Goal: Task Accomplishment & Management: Manage account settings

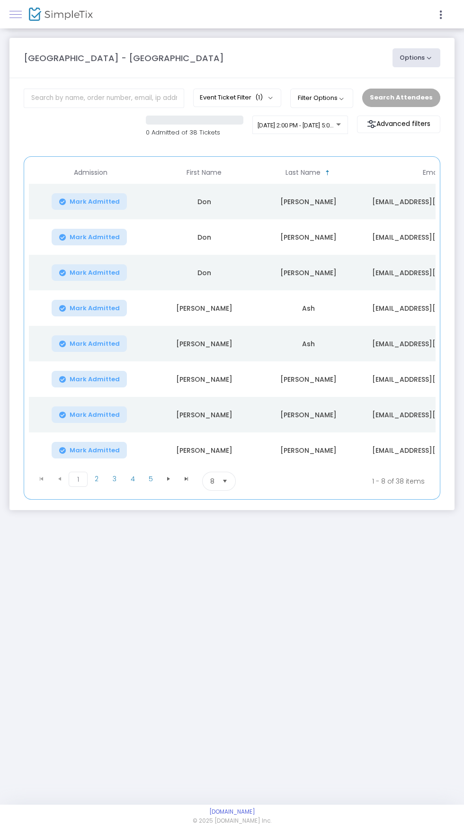
click at [19, 14] on span at bounding box center [15, 14] width 12 height 0
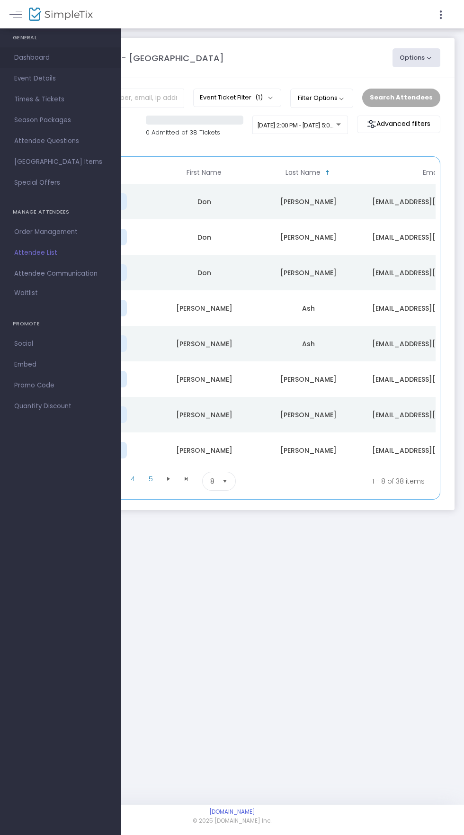
click at [53, 57] on span "Dashboard" at bounding box center [60, 58] width 92 height 12
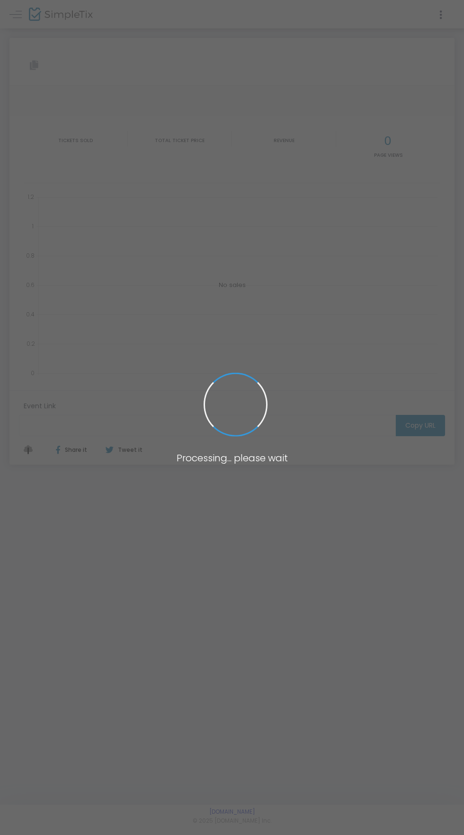
type input "[URL][DOMAIN_NAME]"
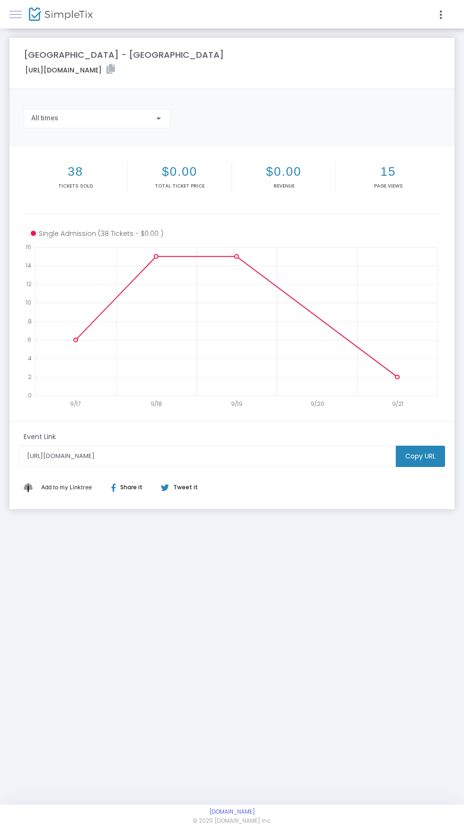
click at [18, 14] on span at bounding box center [15, 14] width 12 height 0
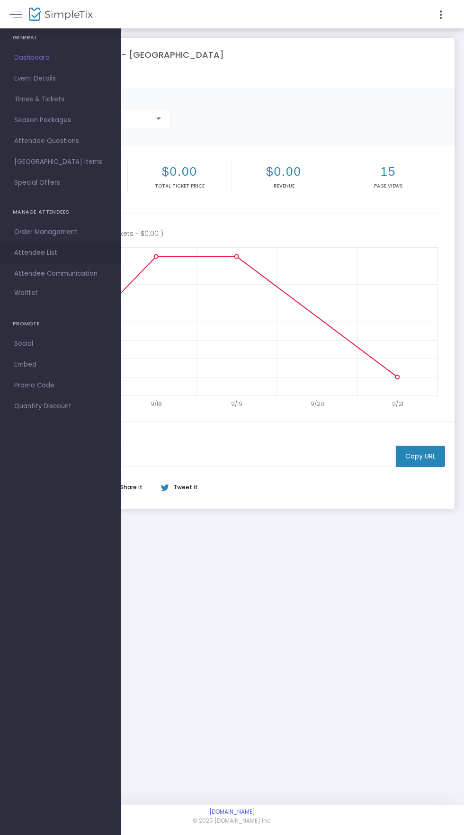
click at [59, 247] on span "Attendee List" at bounding box center [60, 253] width 92 height 12
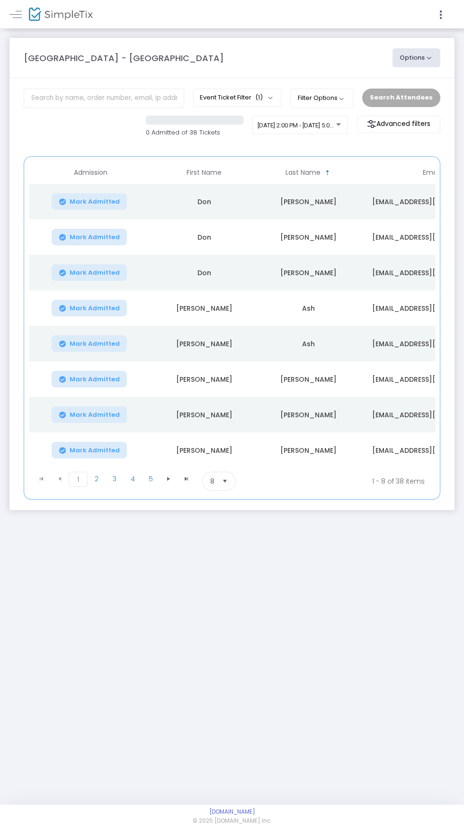
click at [428, 58] on button "Options" at bounding box center [417, 57] width 48 height 19
click at [378, 620] on div "GENERAL Dashboard Event Details Times & Tickets Season Packages Season Packages…" at bounding box center [232, 402] width 464 height 805
click at [18, 15] on span at bounding box center [15, 14] width 12 height 0
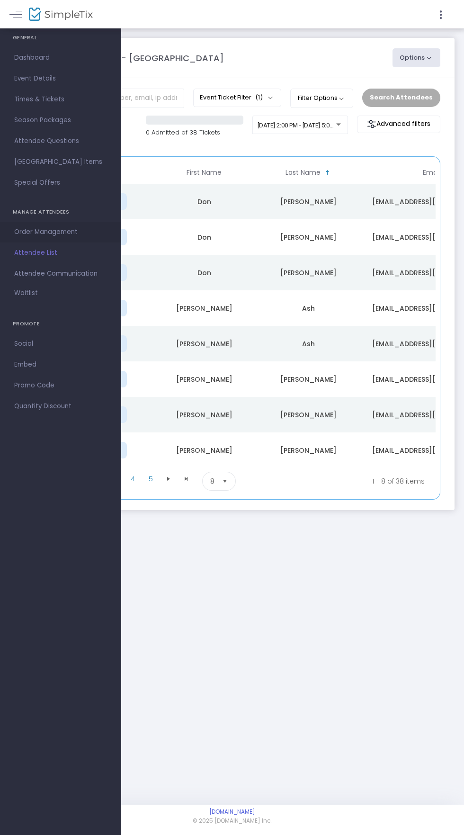
click at [56, 227] on span "Order Management" at bounding box center [60, 232] width 92 height 12
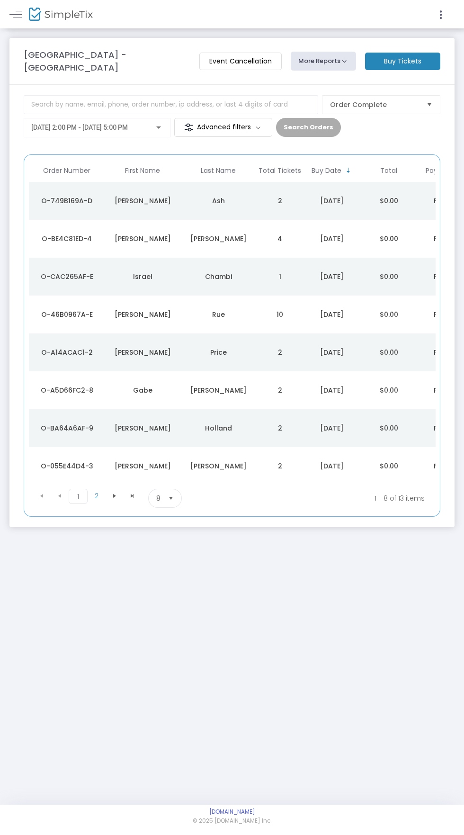
click at [345, 58] on button "More Reports" at bounding box center [323, 61] width 65 height 19
click at [347, 134] on li "Refund Report" at bounding box center [340, 136] width 99 height 18
click at [128, 124] on span "[DATE] 2:00 PM - [DATE] 5:00 PM" at bounding box center [79, 128] width 97 height 8
click at [282, 588] on div at bounding box center [232, 417] width 464 height 835
click at [17, 18] on link at bounding box center [15, 14] width 12 height 12
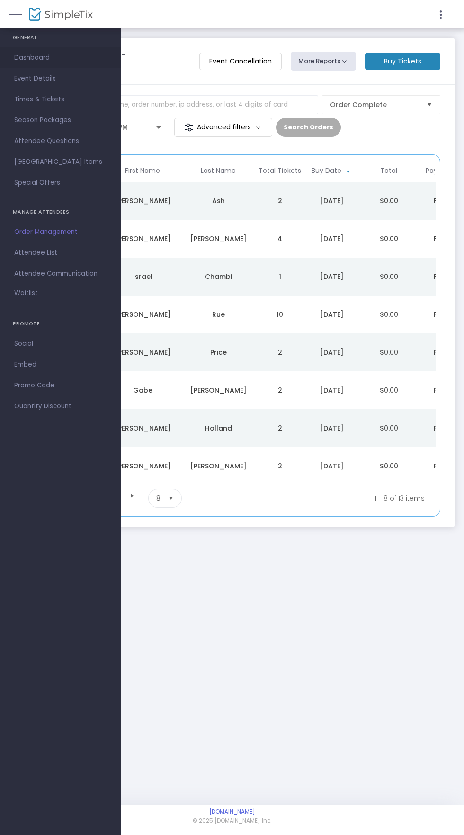
click at [39, 60] on span "Dashboard" at bounding box center [60, 58] width 92 height 12
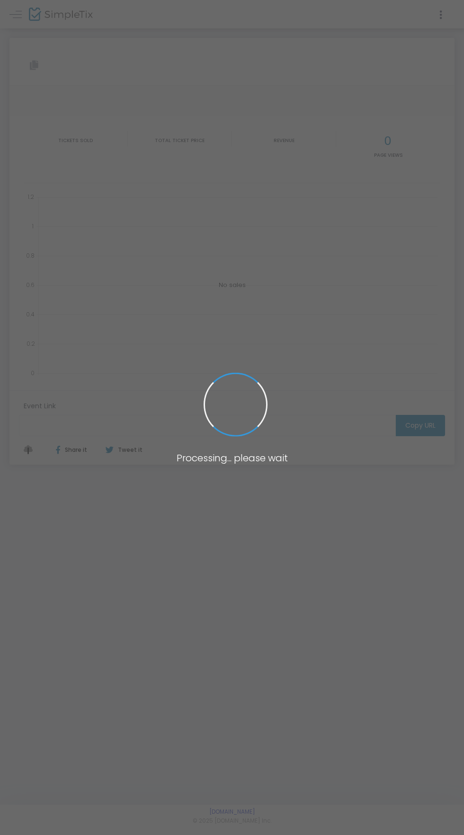
type input "[URL][DOMAIN_NAME]"
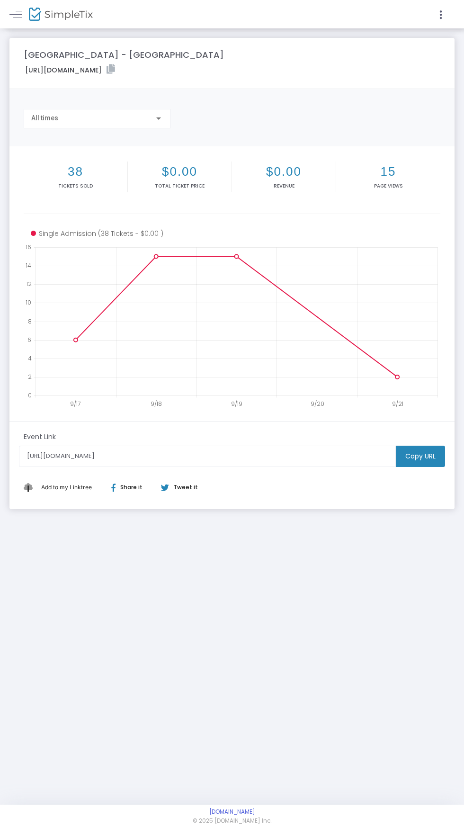
click at [348, 666] on div "GENERAL Dashboard Event Details Times & Tickets Season Packages Season Packages…" at bounding box center [232, 402] width 464 height 805
